Goal: Information Seeking & Learning: Find contact information

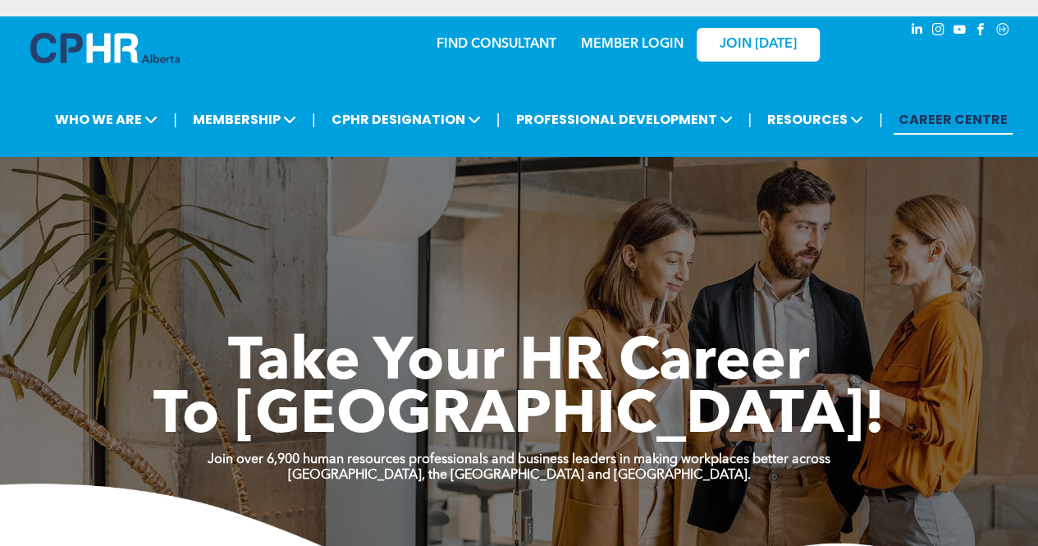
click at [663, 48] on link "MEMBER LOGIN" at bounding box center [632, 44] width 103 height 13
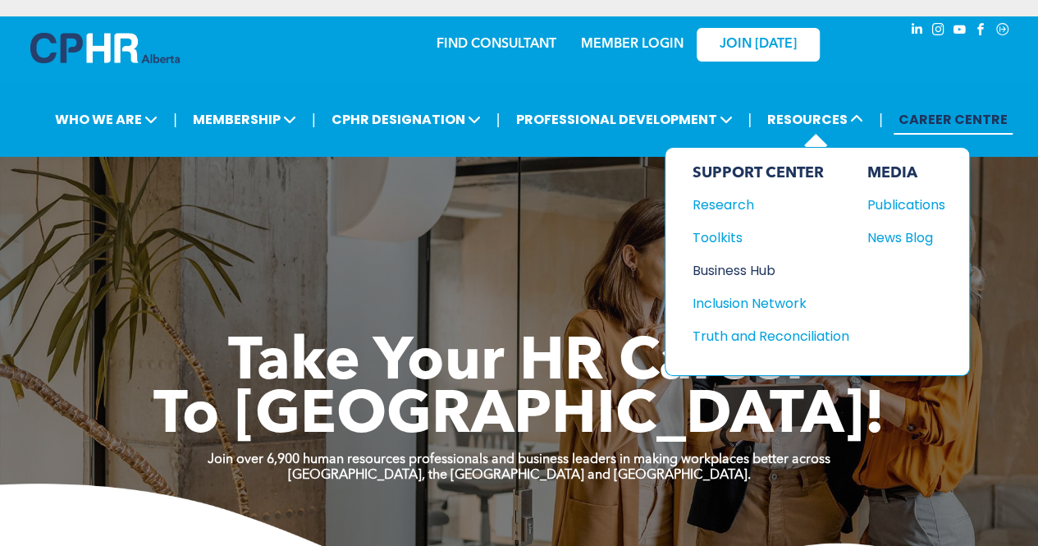
click at [740, 269] on div "Business Hub" at bounding box center [762, 270] width 141 height 21
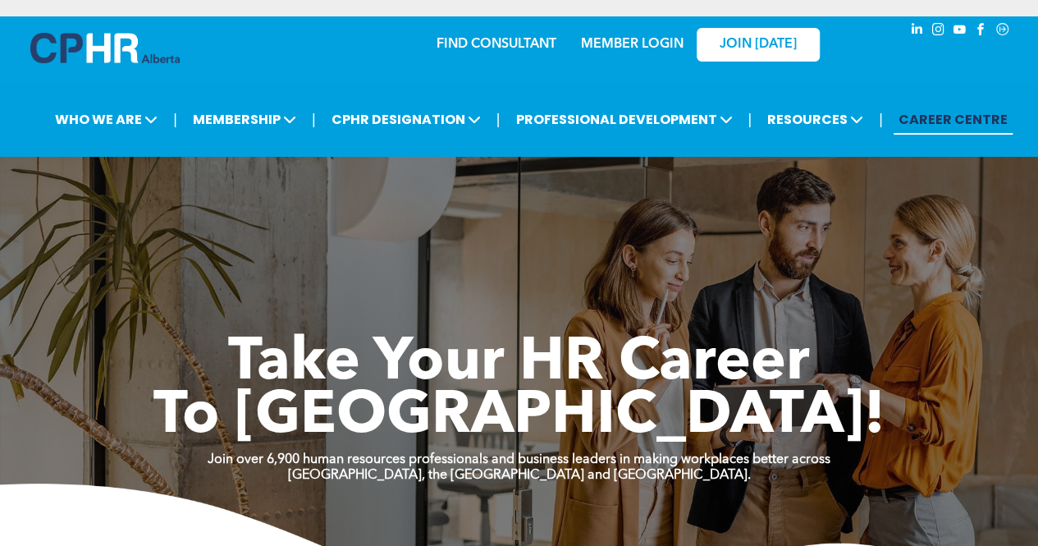
click at [517, 34] on div "FIND CONSULTANT" at bounding box center [507, 40] width 140 height 30
click at [509, 48] on link "FIND CONSULTANT" at bounding box center [497, 44] width 120 height 13
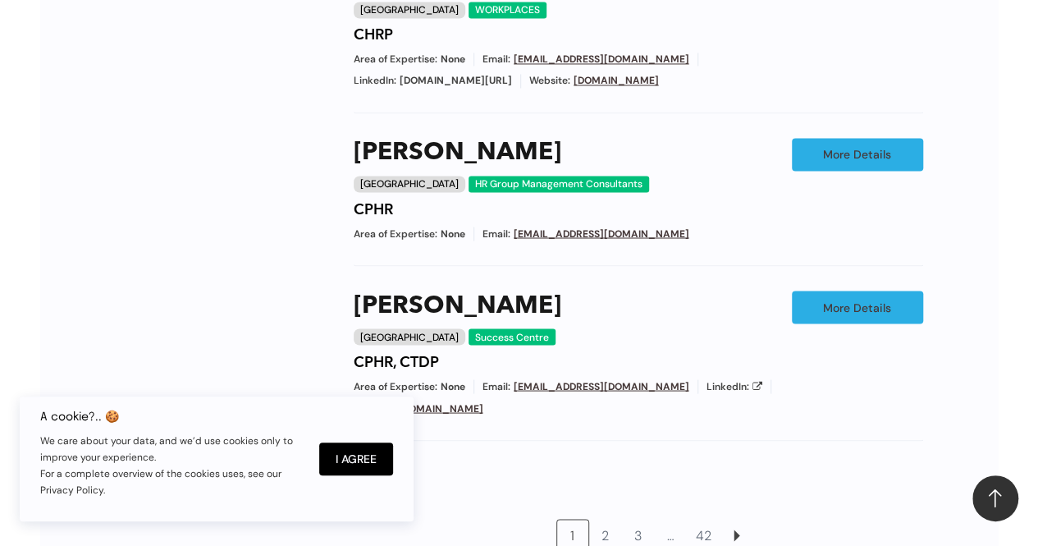
scroll to position [1435, 0]
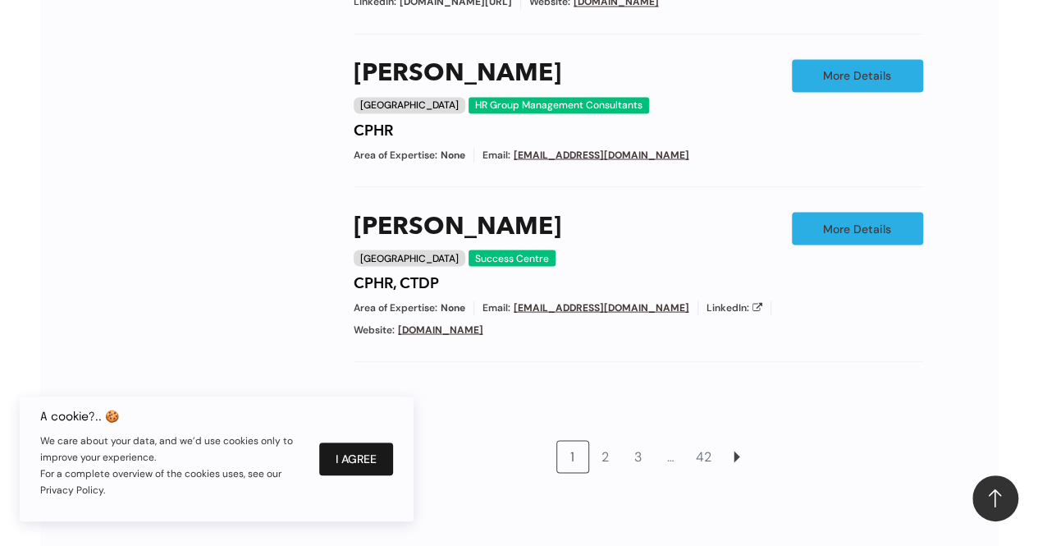
click at [374, 459] on button "I Agree" at bounding box center [356, 458] width 74 height 33
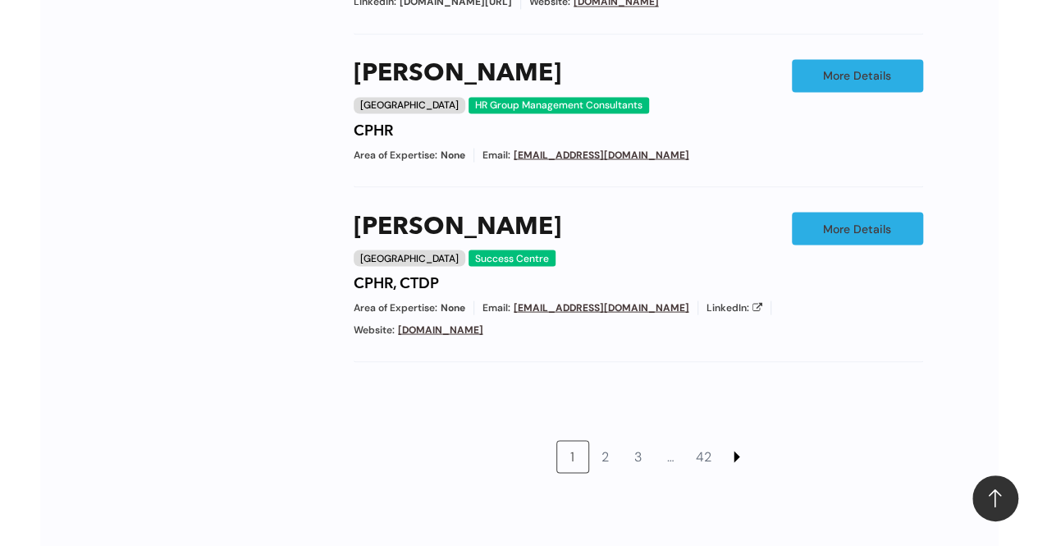
click at [742, 441] on link at bounding box center [736, 456] width 31 height 31
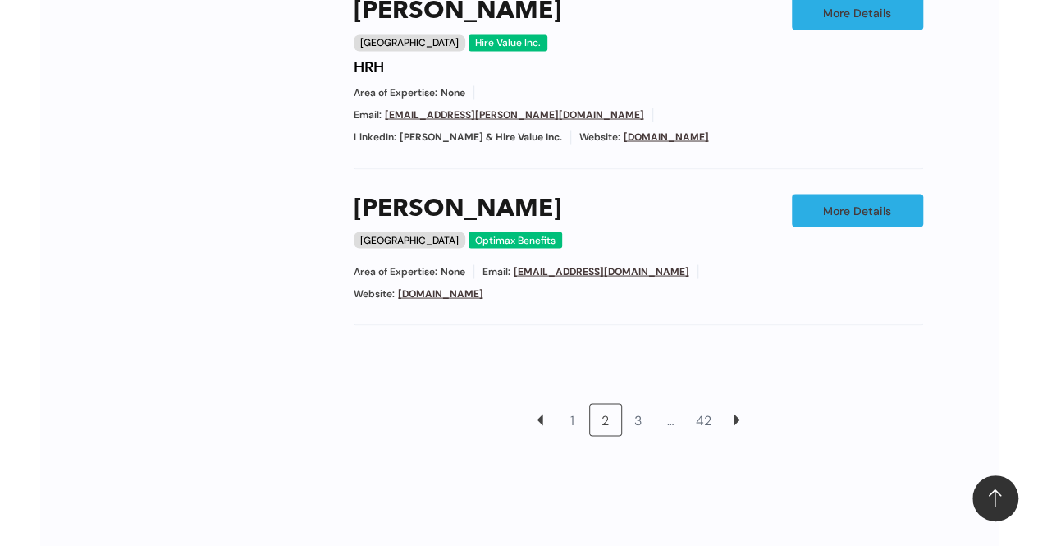
scroll to position [1480, 0]
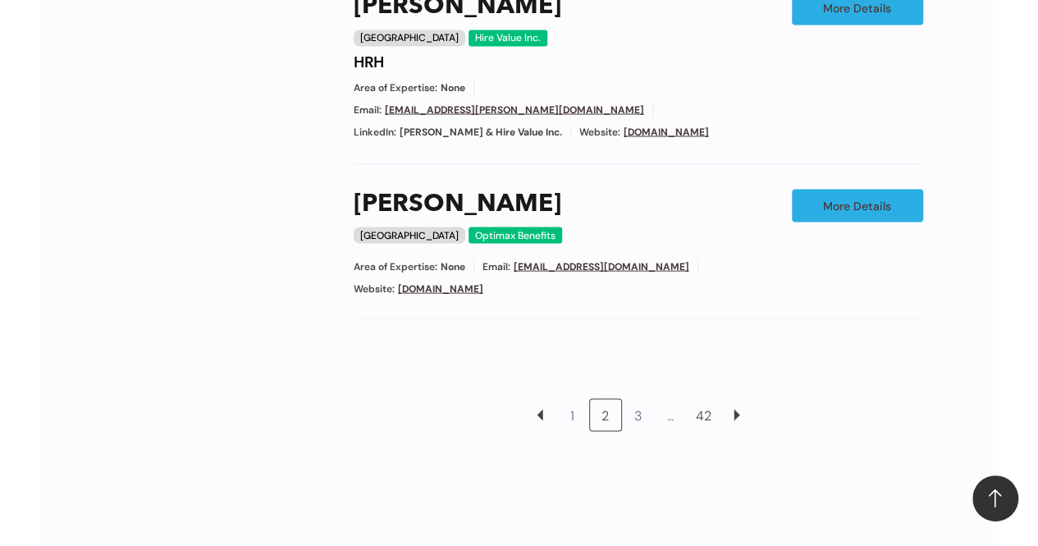
click at [704, 399] on link "42" at bounding box center [703, 414] width 31 height 31
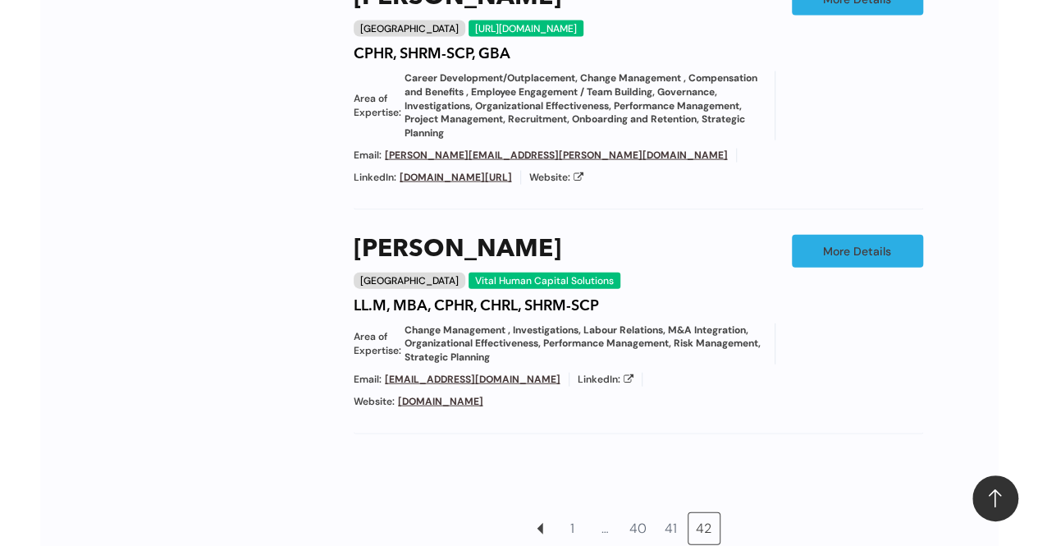
scroll to position [1730, 0]
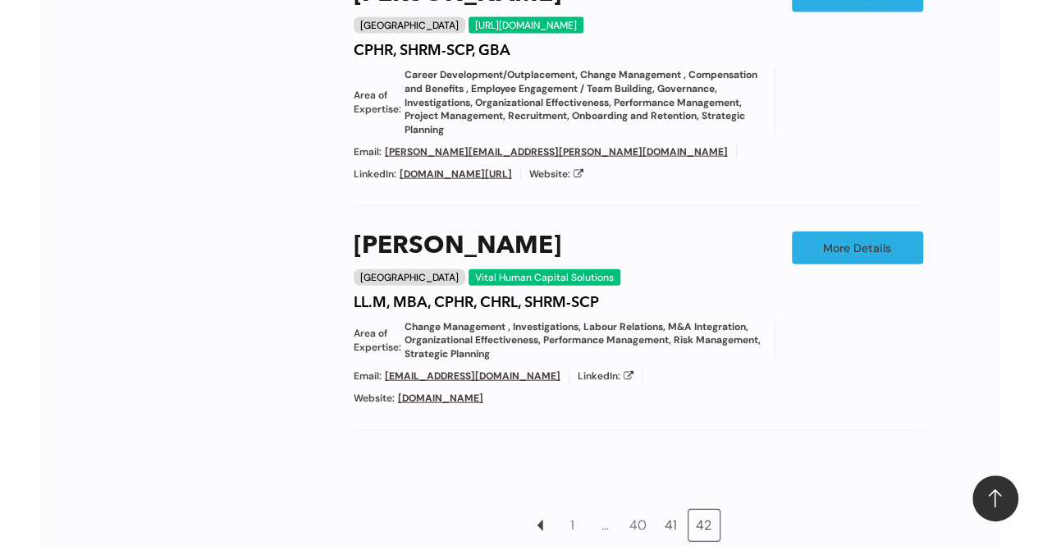
click at [672, 510] on link "41" at bounding box center [671, 525] width 31 height 31
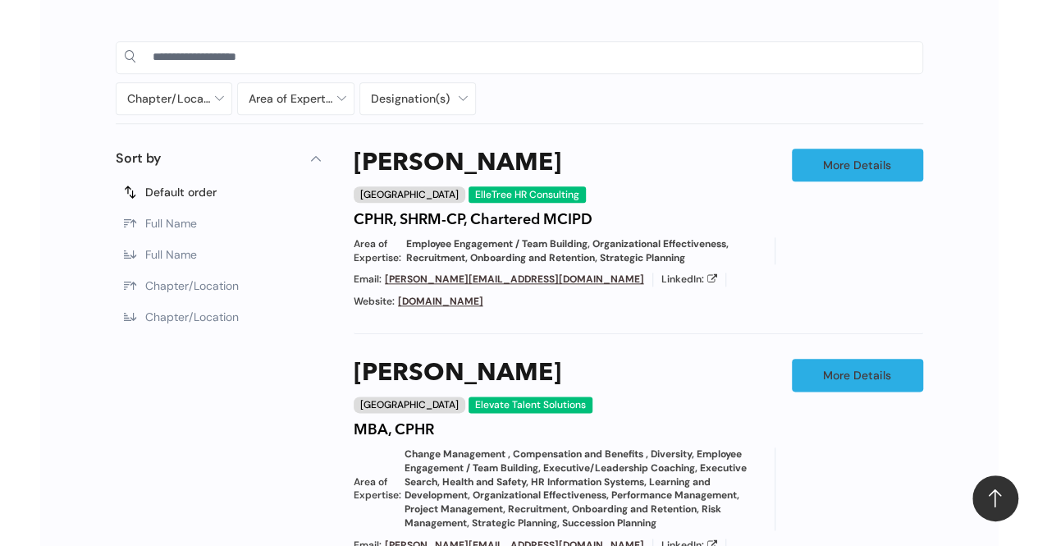
scroll to position [402, 0]
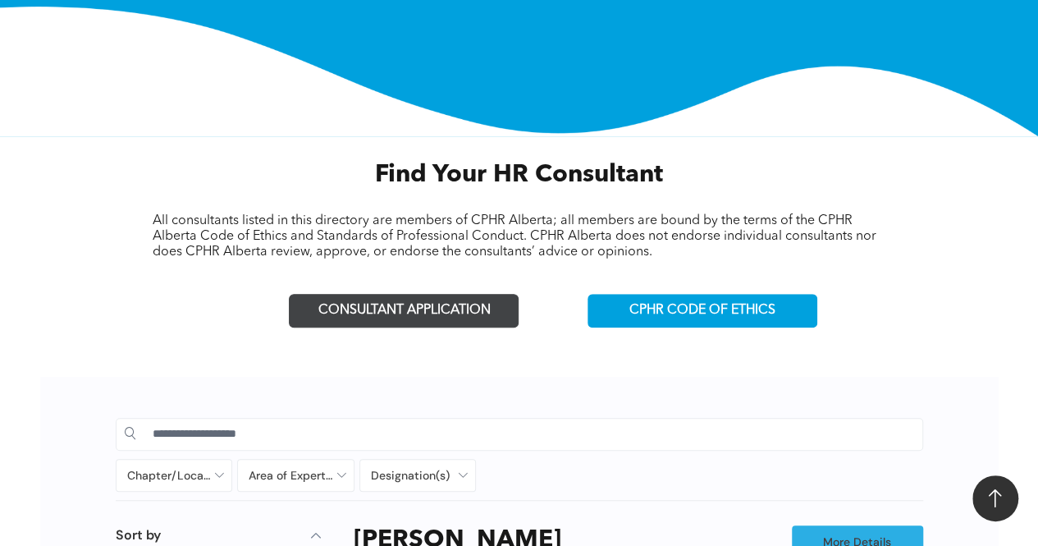
click at [474, 319] on link "CONSULTANT APPLICATION" at bounding box center [404, 311] width 230 height 34
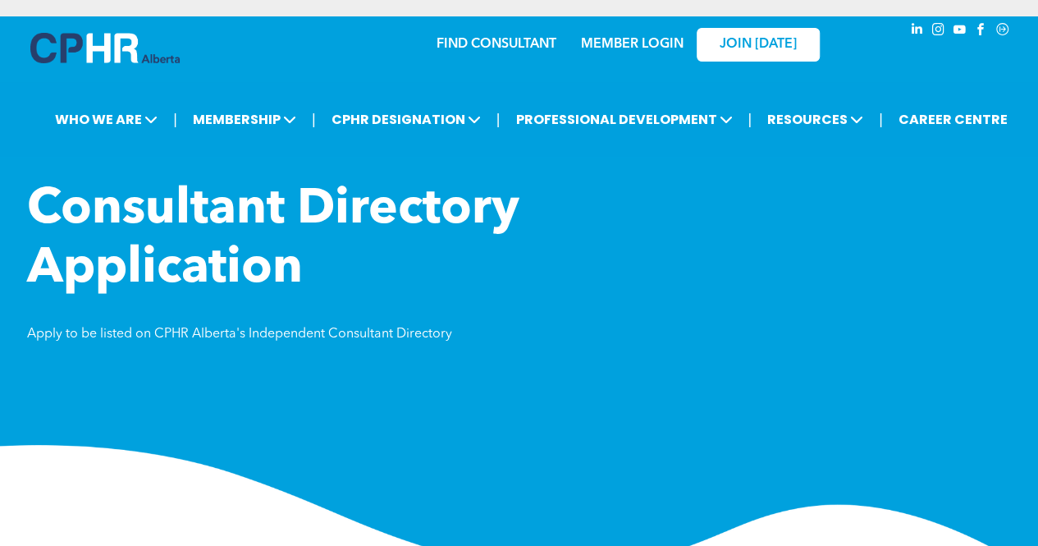
click at [527, 48] on div "MEMBER LOGIN" at bounding box center [596, 44] width 151 height 52
click at [499, 40] on link "FIND CONSULTANT" at bounding box center [497, 44] width 120 height 13
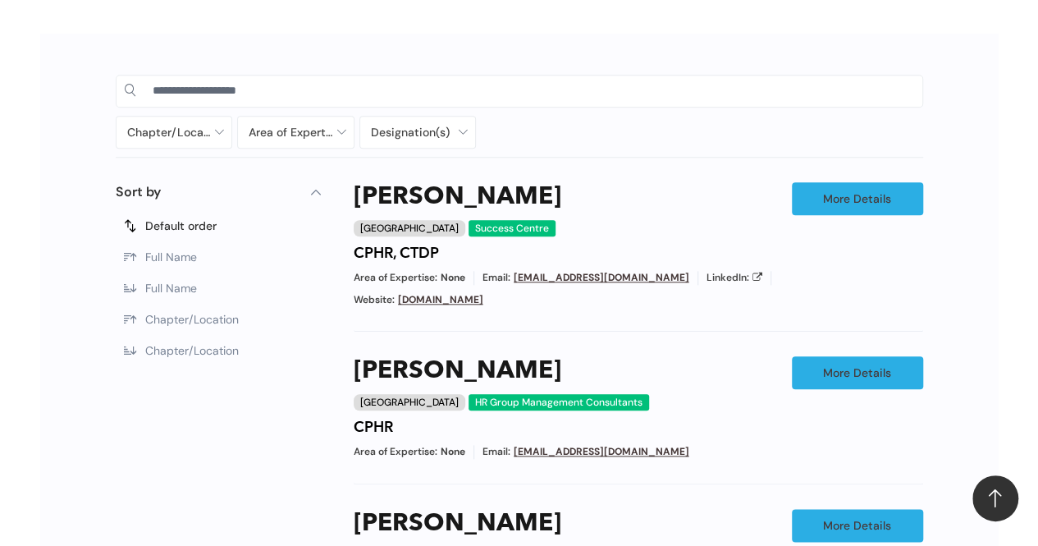
scroll to position [750, 0]
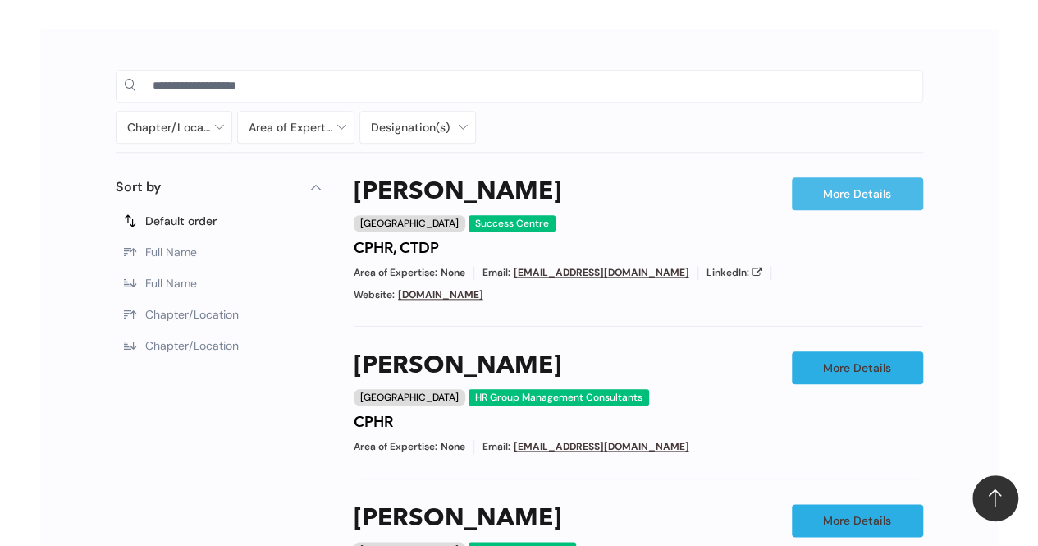
click at [844, 200] on link "More Details" at bounding box center [857, 193] width 131 height 33
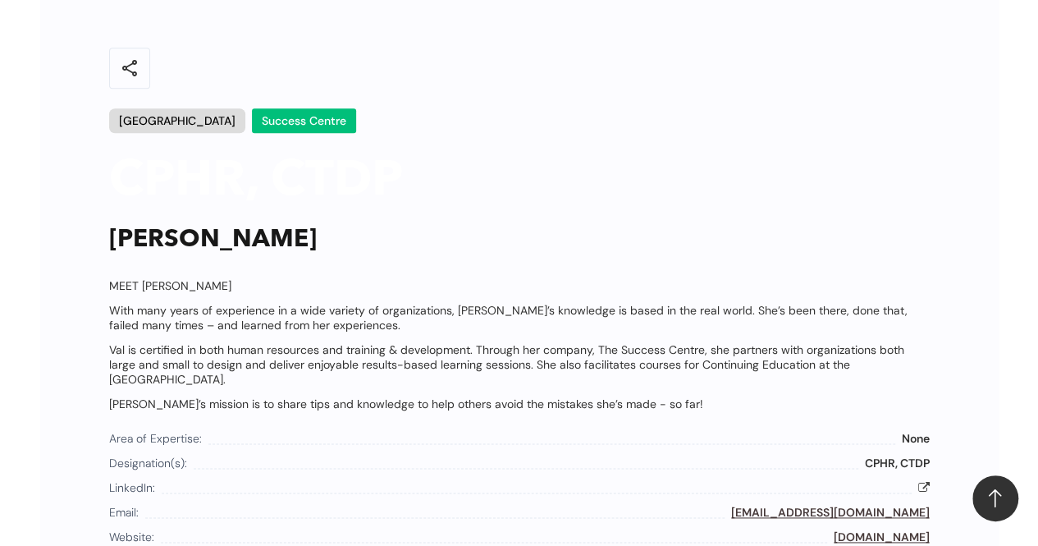
scroll to position [856, 0]
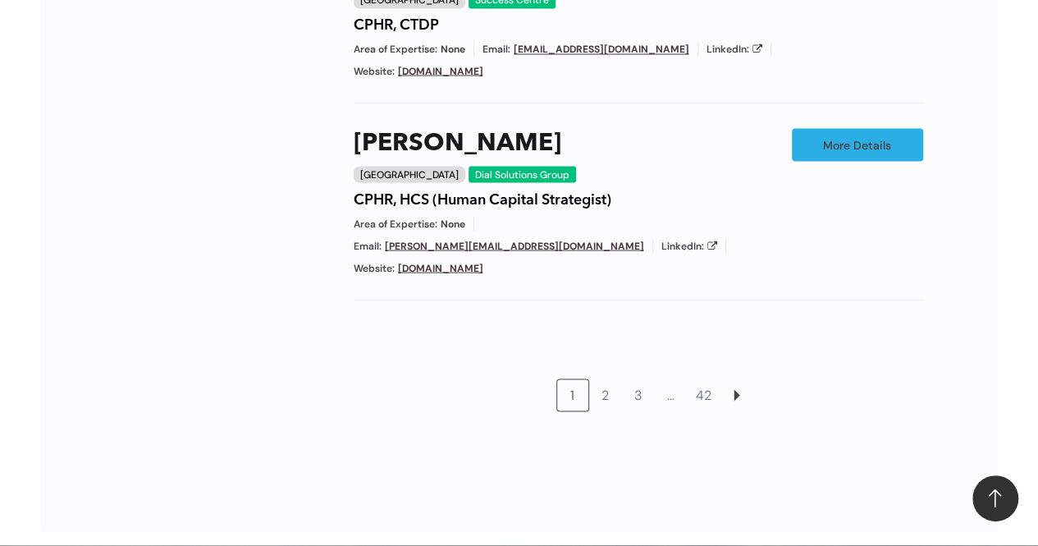
scroll to position [1526, 0]
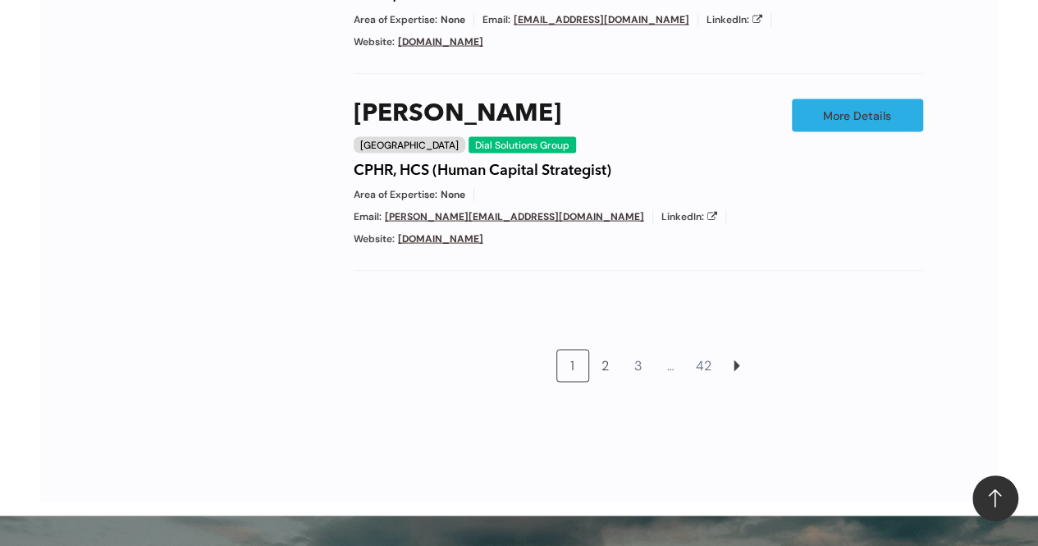
click at [615, 350] on link "2" at bounding box center [605, 365] width 31 height 31
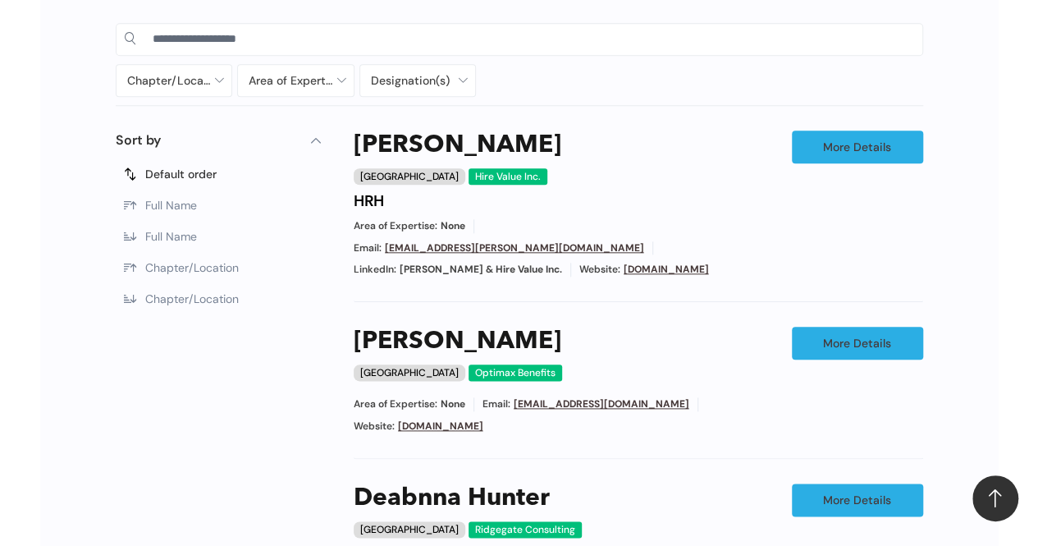
scroll to position [779, 0]
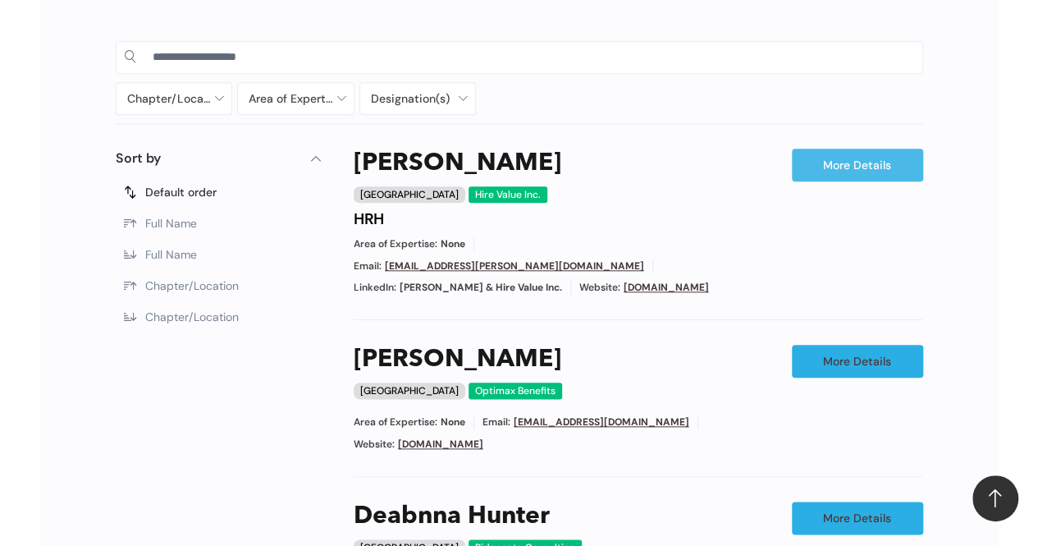
click at [830, 174] on link "More Details" at bounding box center [857, 165] width 131 height 33
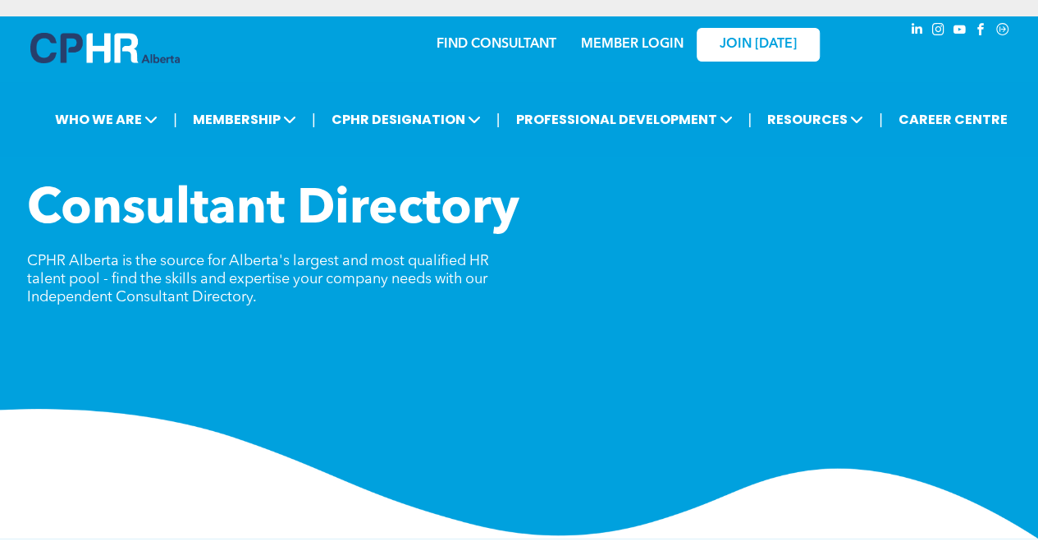
click at [518, 43] on link "FIND CONSULTANT" at bounding box center [497, 44] width 120 height 13
